Goal: Information Seeking & Learning: Check status

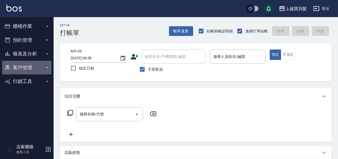
click at [38, 61] on button "客戶管理" at bounding box center [26, 68] width 49 height 14
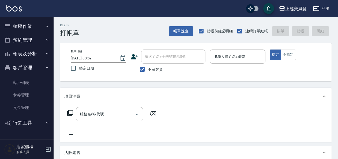
click at [35, 58] on button "報表及分析" at bounding box center [26, 54] width 49 height 14
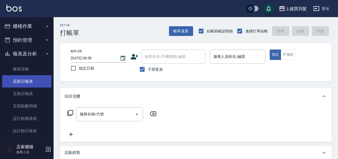
click at [36, 87] on link "店家日報表" at bounding box center [26, 81] width 49 height 12
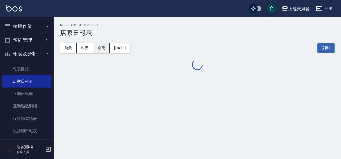
drag, startPoint x: 86, startPoint y: 49, endPoint x: 93, endPoint y: 52, distance: 7.6
click at [86, 49] on button "昨天" at bounding box center [85, 48] width 17 height 10
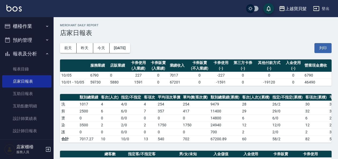
click at [24, 12] on div "上越寶貝髮 登出" at bounding box center [169, 8] width 338 height 17
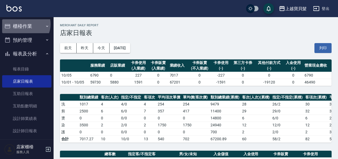
click at [23, 24] on button "櫃檯作業" at bounding box center [26, 26] width 49 height 14
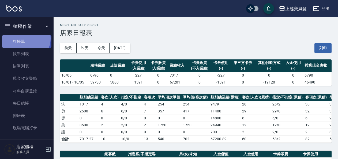
click at [24, 38] on link "打帳單" at bounding box center [26, 41] width 49 height 12
